Goal: Find specific page/section: Find specific page/section

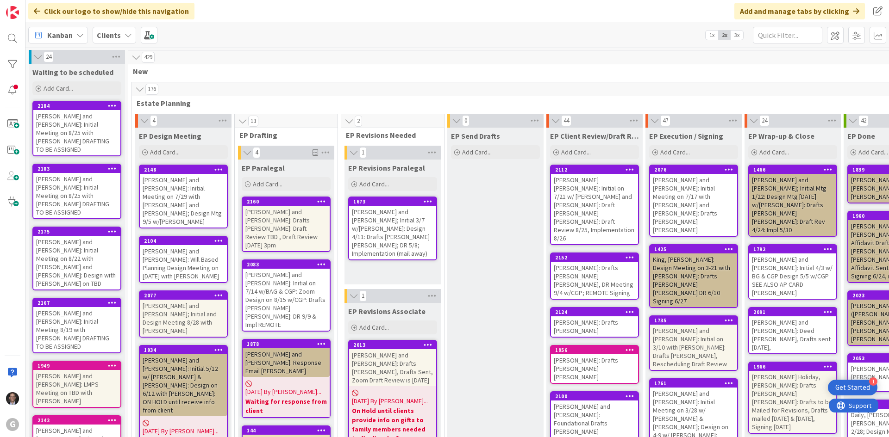
scroll to position [0, 95]
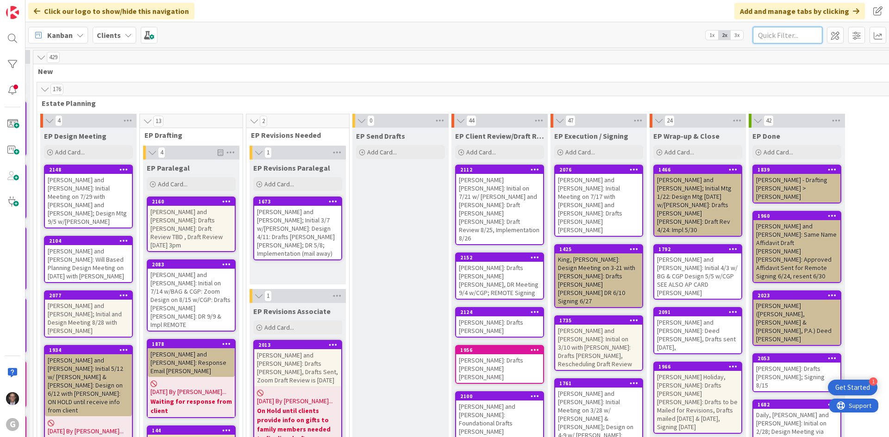
click at [786, 35] on input "text" at bounding box center [787, 35] width 69 height 17
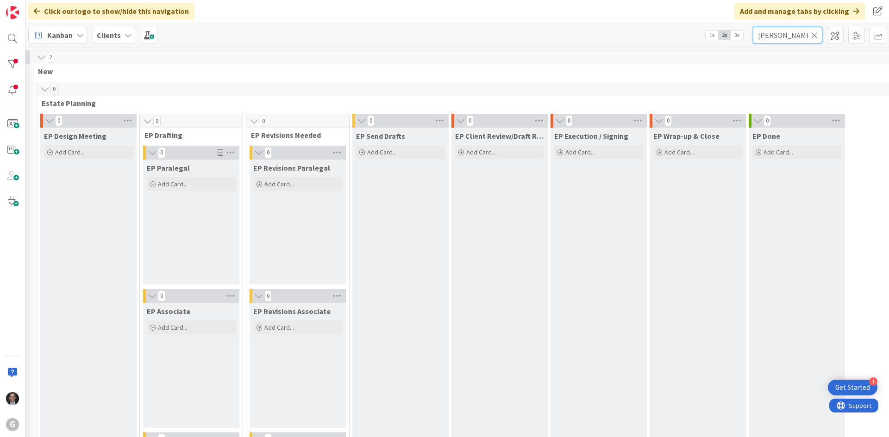
scroll to position [0, 0]
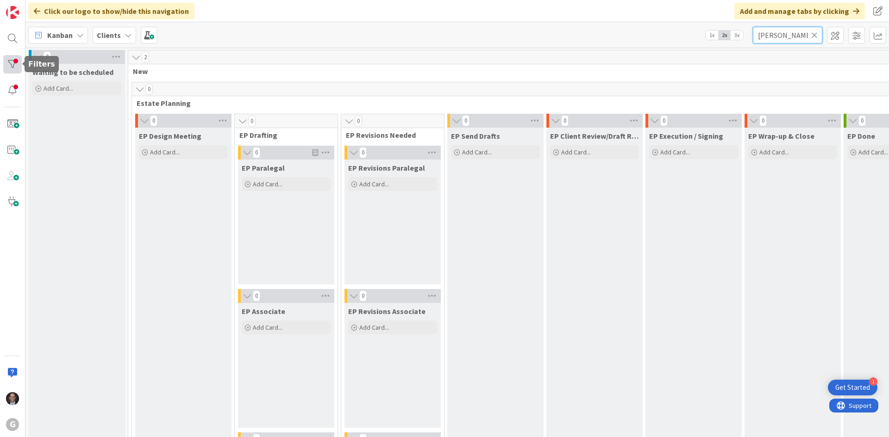
type input "[PERSON_NAME]"
click at [12, 62] on div at bounding box center [12, 64] width 19 height 19
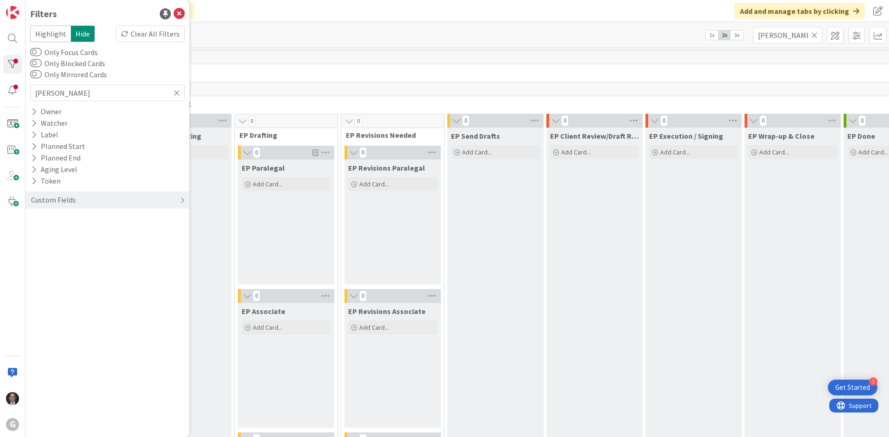
click at [173, 203] on div "Custom Fields" at bounding box center [107, 200] width 164 height 17
click at [460, 24] on div "Kanban Clients 1x 2x 3x [PERSON_NAME]" at bounding box center [456, 34] width 863 height 25
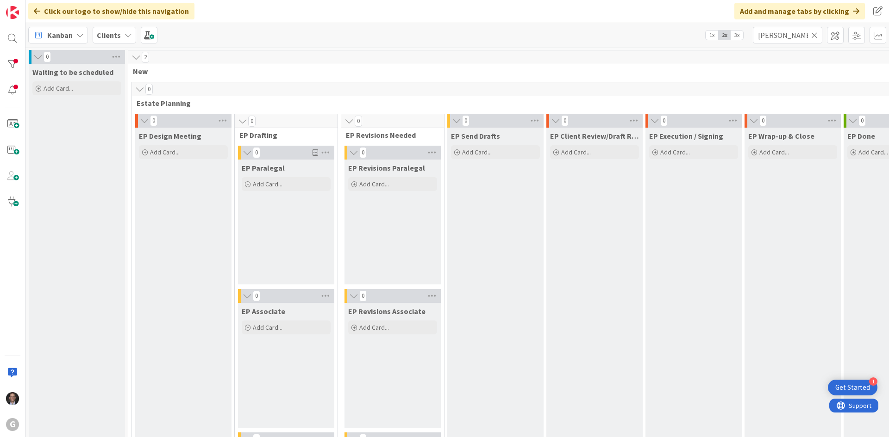
click at [814, 36] on icon at bounding box center [814, 35] width 6 height 8
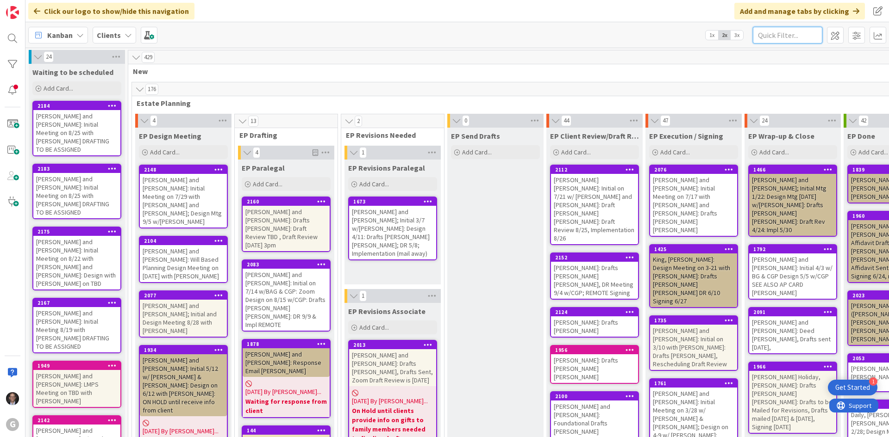
click at [765, 34] on input "text" at bounding box center [787, 35] width 69 height 17
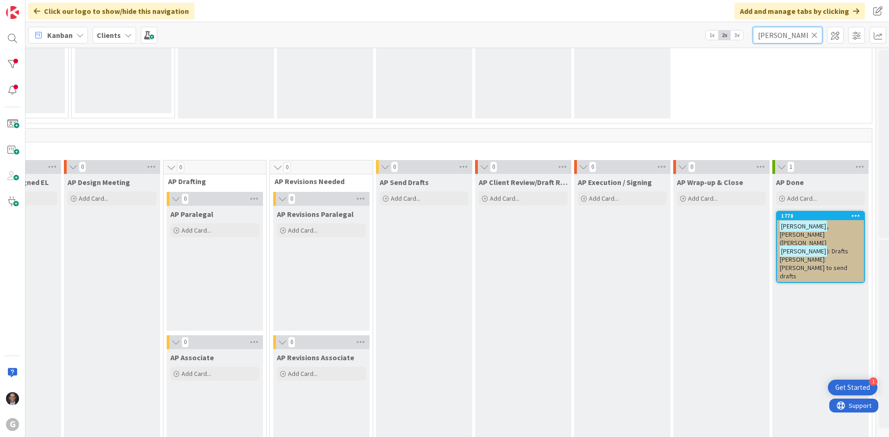
scroll to position [602, 277]
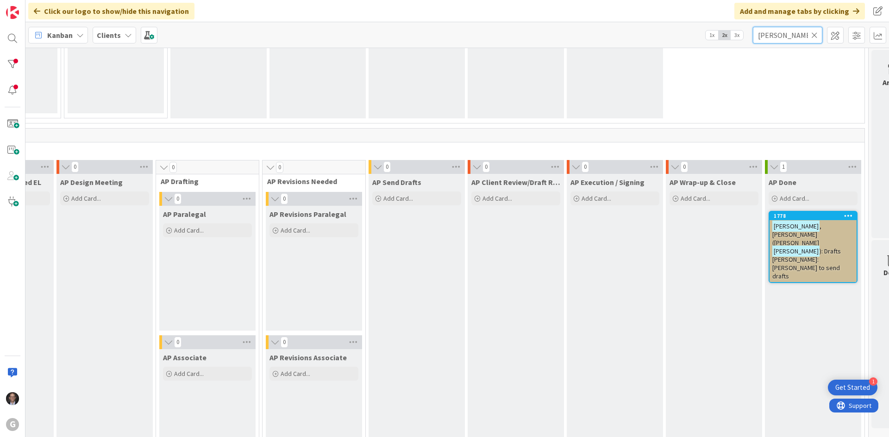
type input "[PERSON_NAME]"
click at [804, 230] on span ", [PERSON_NAME] ([PERSON_NAME]" at bounding box center [796, 234] width 49 height 25
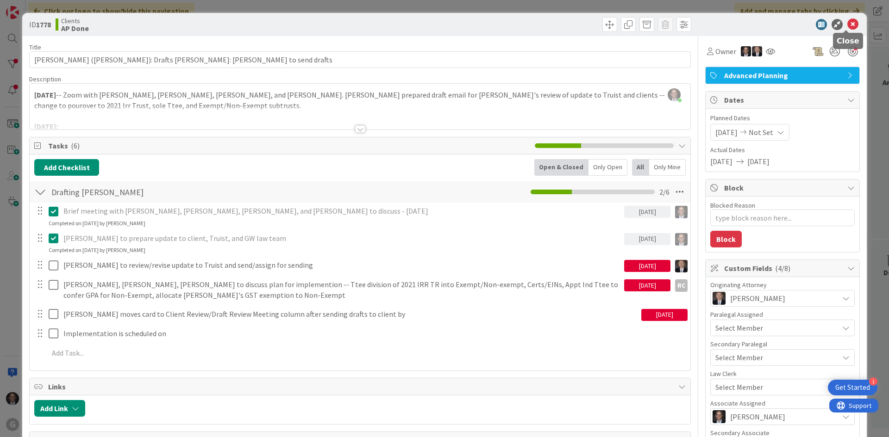
click at [847, 26] on icon at bounding box center [852, 24] width 11 height 11
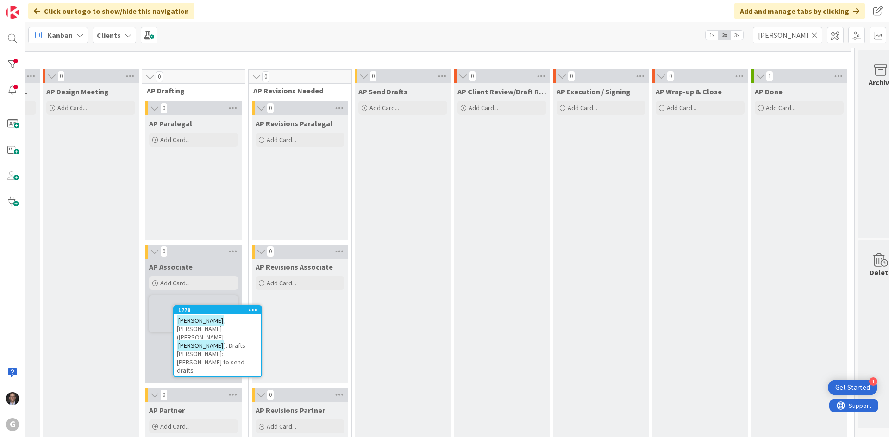
scroll to position [697, 291]
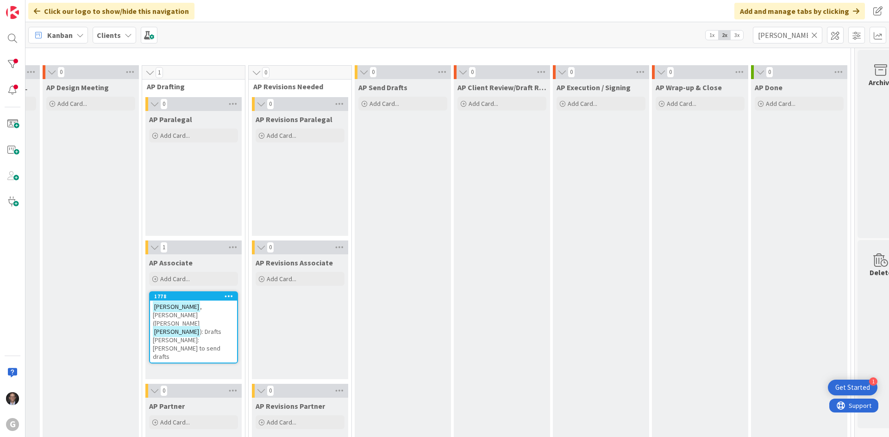
click at [186, 328] on span "): Drafts [PERSON_NAME]: [PERSON_NAME] to send drafts" at bounding box center [187, 344] width 69 height 33
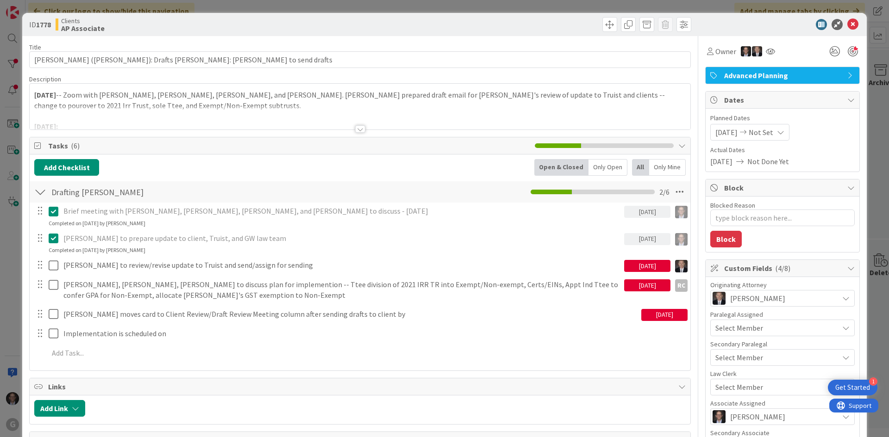
type textarea "x"
click at [355, 130] on div at bounding box center [360, 128] width 10 height 7
